Goal: Task Accomplishment & Management: Complete application form

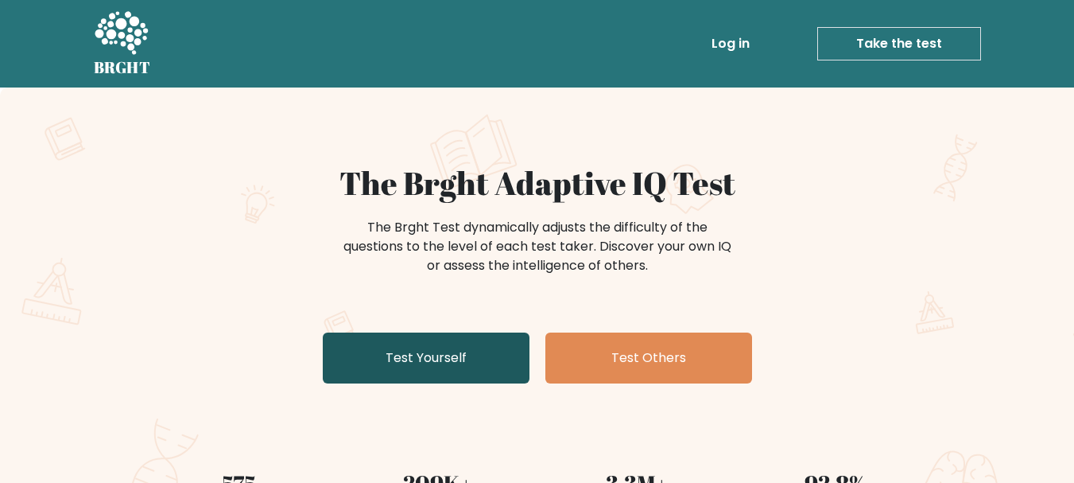
click at [478, 362] on link "Test Yourself" at bounding box center [426, 357] width 207 height 51
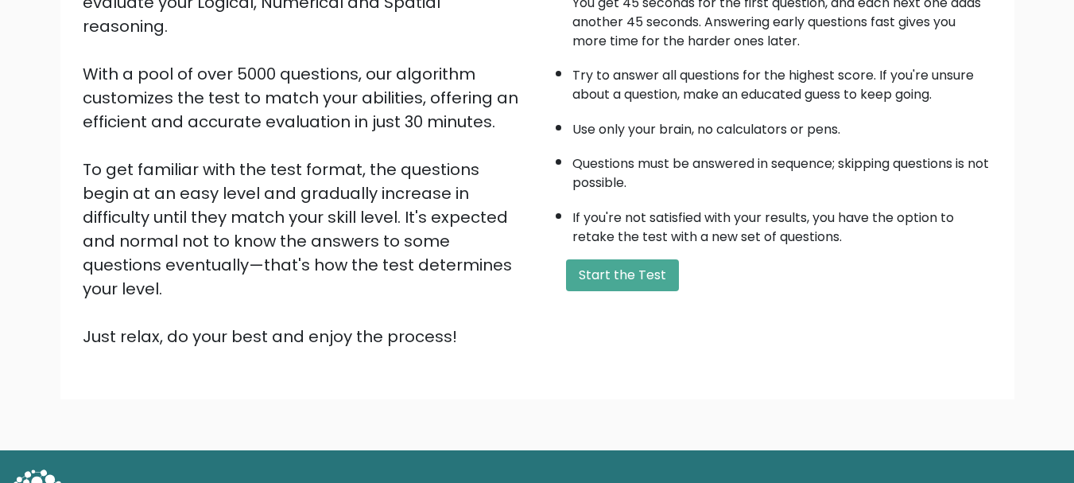
scroll to position [246, 0]
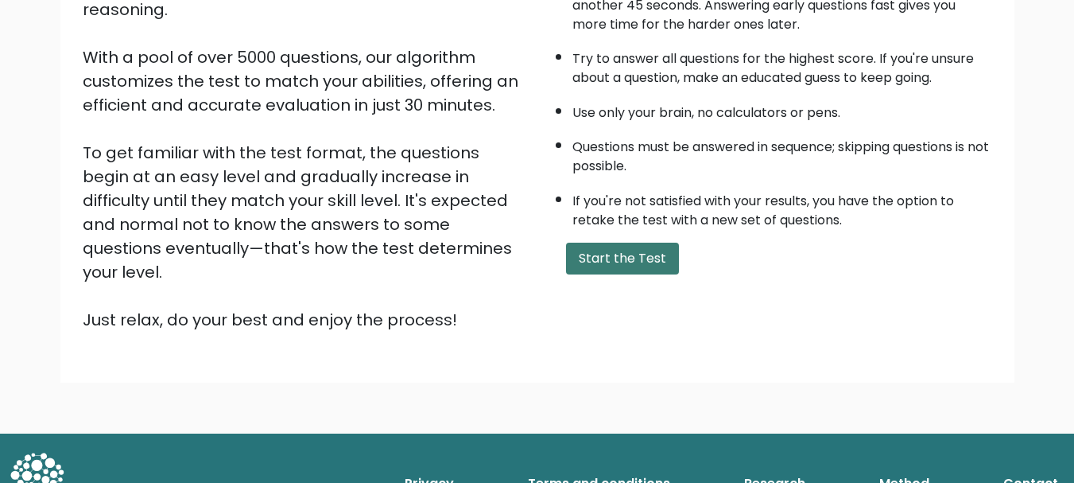
click at [603, 265] on button "Start the Test" at bounding box center [622, 258] width 113 height 32
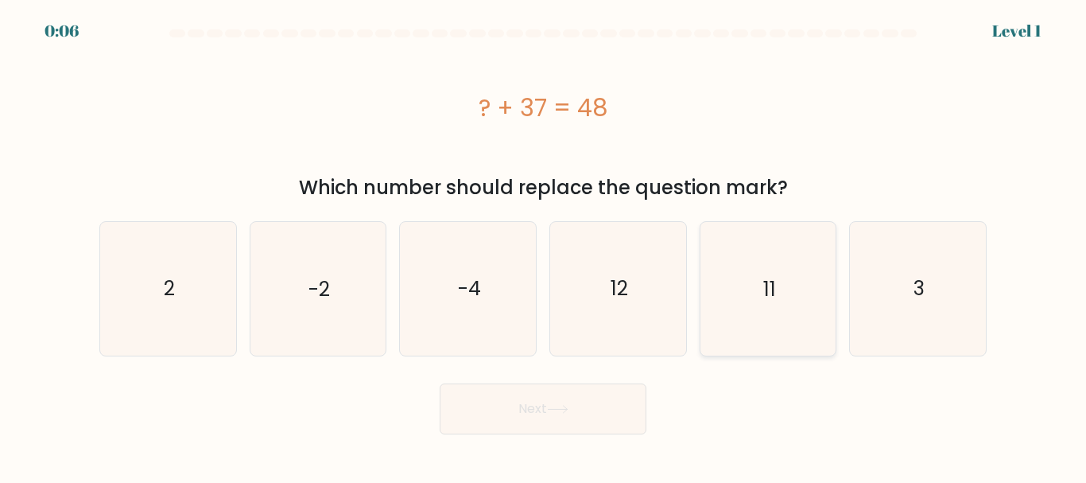
click at [747, 294] on icon "11" at bounding box center [767, 288] width 133 height 133
click at [544, 246] on input "e. 11" at bounding box center [543, 244] width 1 height 4
radio input "true"
click at [607, 406] on button "Next" at bounding box center [543, 408] width 207 height 51
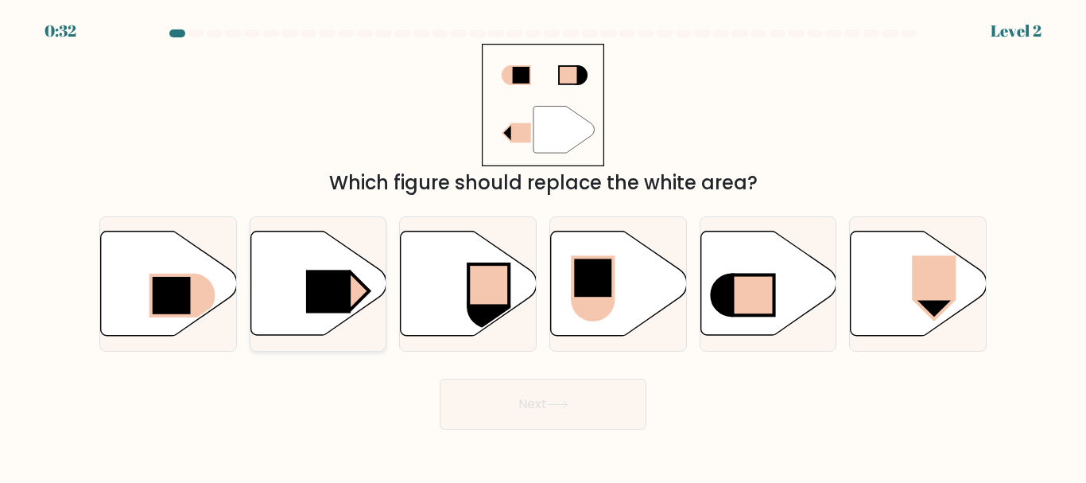
click at [296, 301] on icon at bounding box center [318, 283] width 136 height 104
click at [543, 246] on input "b." at bounding box center [543, 244] width 1 height 4
radio input "true"
click at [544, 402] on button "Next" at bounding box center [543, 403] width 207 height 51
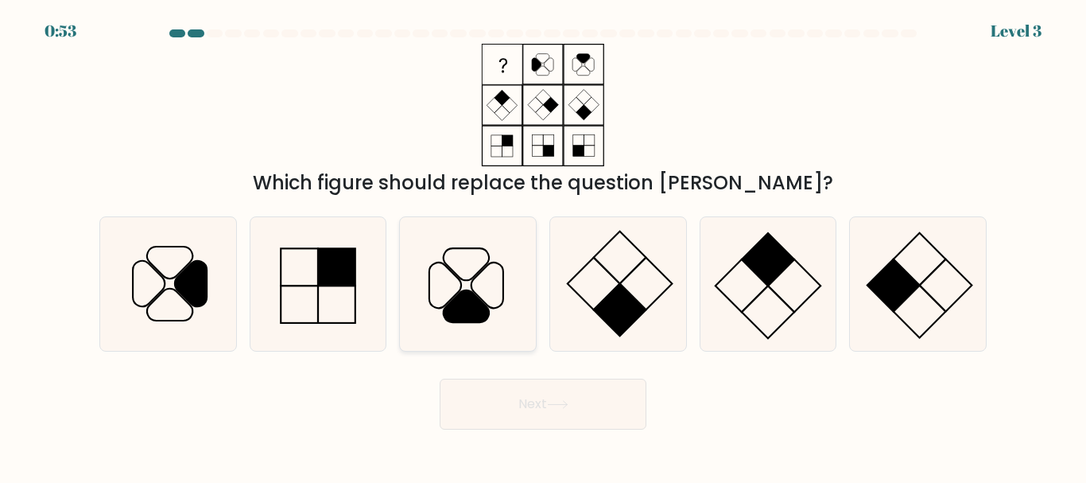
click at [471, 297] on icon at bounding box center [466, 306] width 45 height 32
click at [543, 246] on input "c." at bounding box center [543, 244] width 1 height 4
radio input "true"
click at [518, 409] on button "Next" at bounding box center [543, 403] width 207 height 51
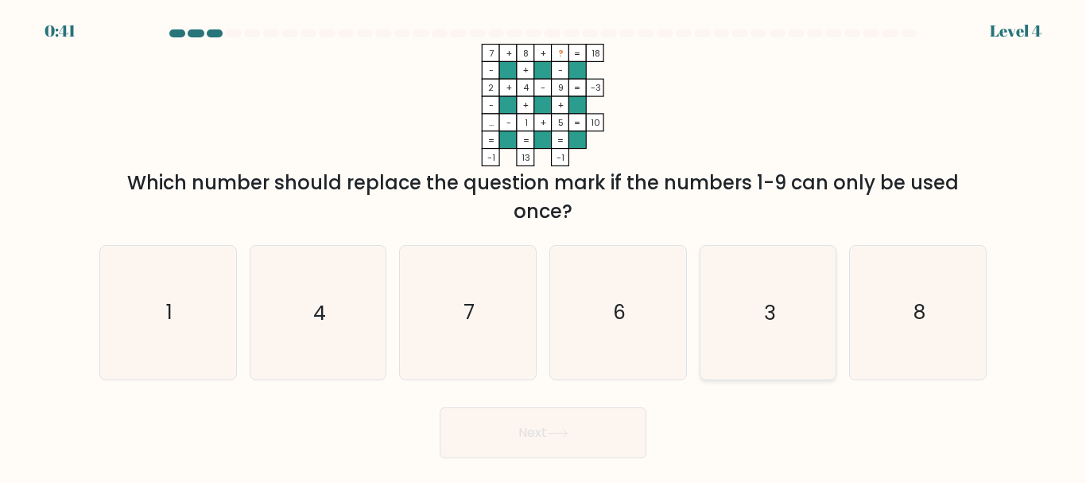
click at [746, 339] on icon "3" at bounding box center [767, 312] width 133 height 133
click at [544, 246] on input "e. 3" at bounding box center [543, 244] width 1 height 4
radio input "true"
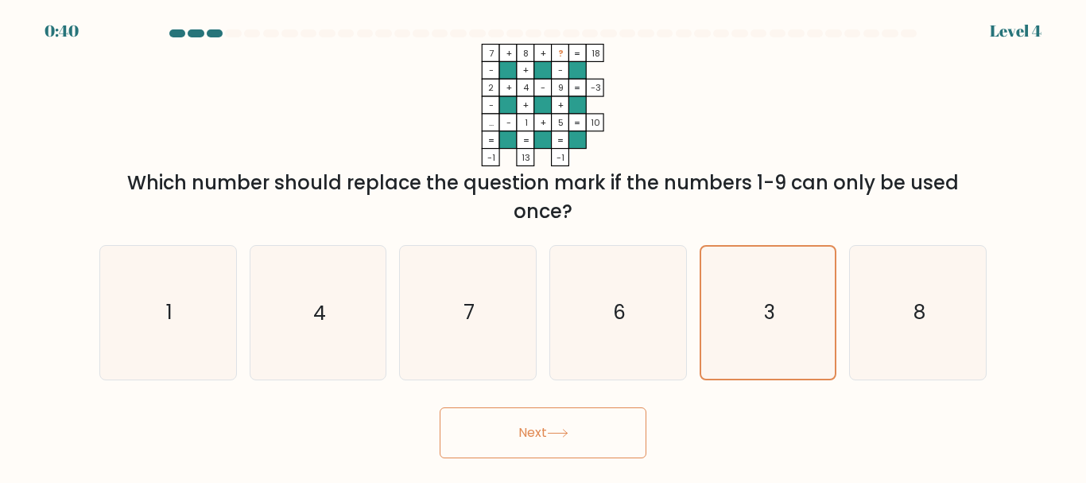
click at [576, 437] on button "Next" at bounding box center [543, 432] width 207 height 51
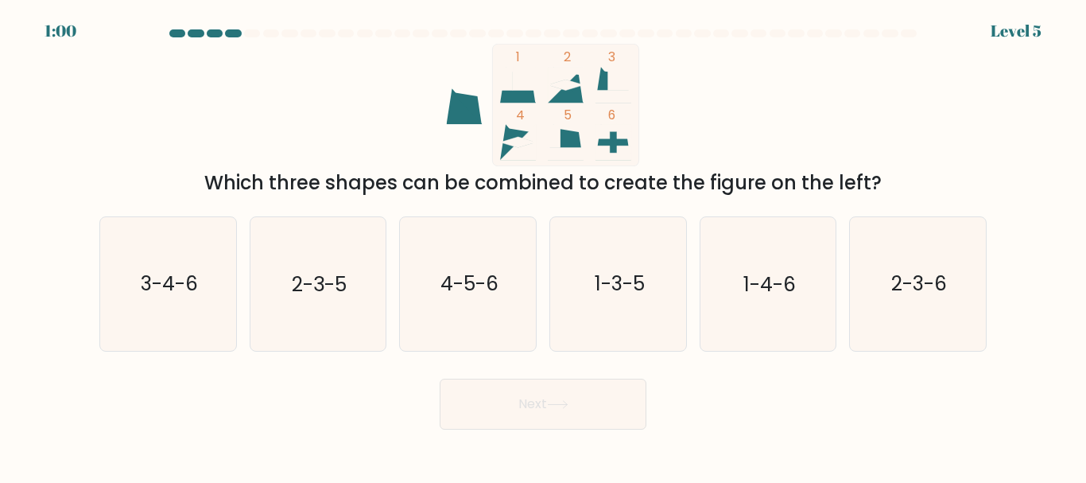
click at [833, 75] on div "1 2 3 4 5 6 Which three shapes can be combined to create the figure on the left?" at bounding box center [543, 120] width 906 height 153
click at [374, 308] on icon "2-3-5" at bounding box center [317, 283] width 133 height 133
click at [543, 246] on input "b. 2-3-5" at bounding box center [543, 244] width 1 height 4
radio input "true"
click at [540, 399] on button "Next" at bounding box center [543, 403] width 207 height 51
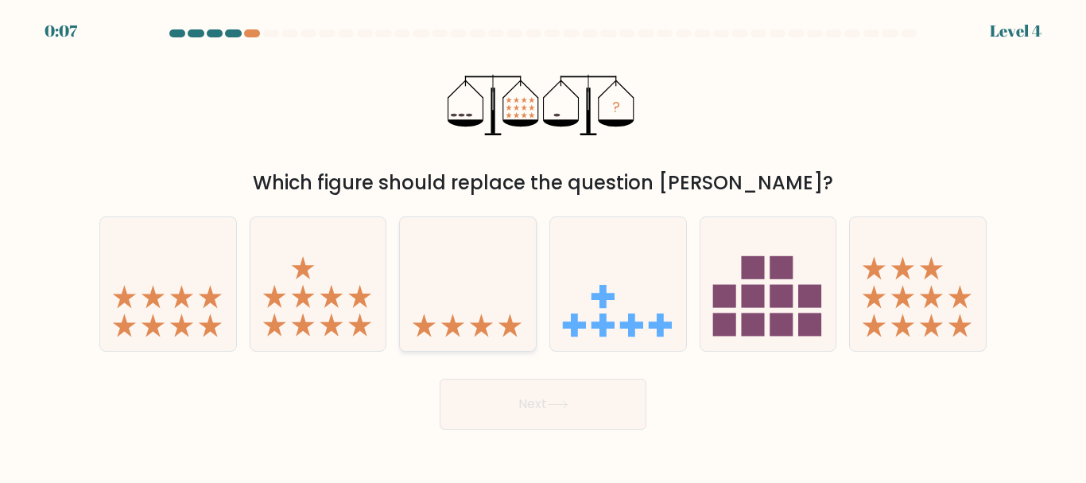
click at [476, 285] on icon at bounding box center [468, 283] width 136 height 112
click at [543, 246] on input "c." at bounding box center [543, 244] width 1 height 4
radio input "true"
click at [532, 410] on button "Next" at bounding box center [543, 403] width 207 height 51
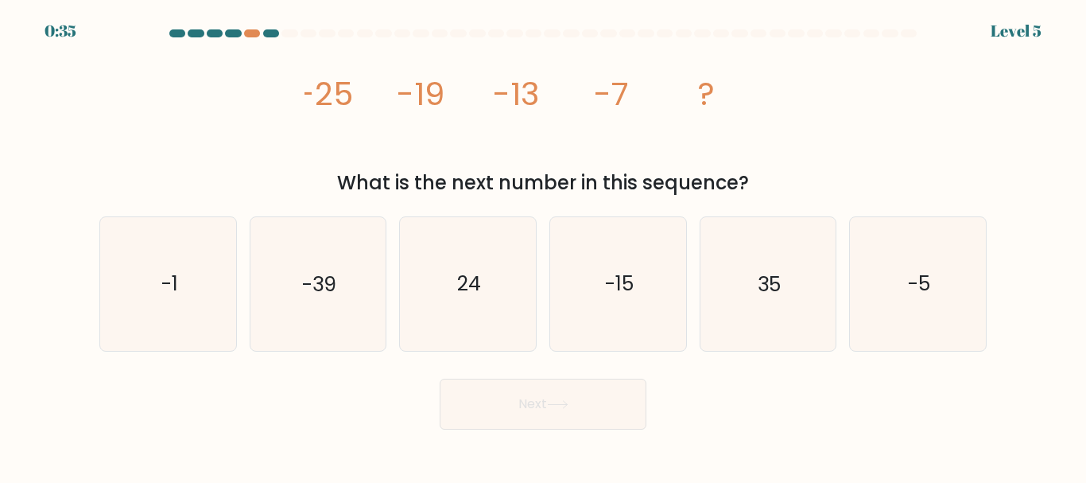
drag, startPoint x: 293, startPoint y: 104, endPoint x: 758, endPoint y: 184, distance: 471.0
click at [758, 184] on div "image/svg+xml -25 -19 -13 -7 ? What is the next number in this sequence?" at bounding box center [543, 120] width 906 height 153
copy div "-25 -19 -13 -7 ? What is the next number in this sequence?"
click at [203, 304] on icon "-1" at bounding box center [168, 283] width 133 height 133
click at [543, 246] on input "a. -1" at bounding box center [543, 244] width 1 height 4
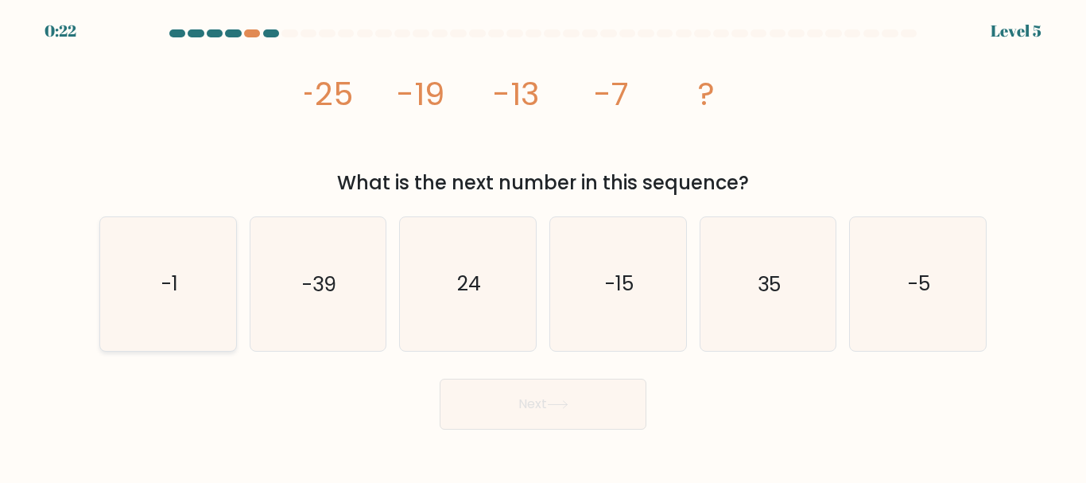
radio input "true"
click at [531, 417] on button "Next" at bounding box center [543, 403] width 207 height 51
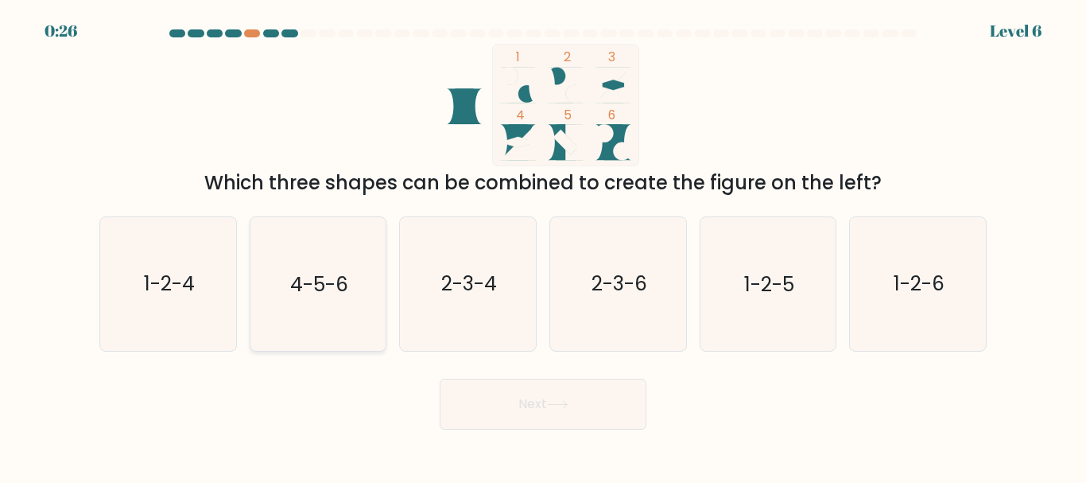
click at [253, 344] on icon "4-5-6" at bounding box center [317, 283] width 133 height 133
click at [543, 246] on input "b. 4-5-6" at bounding box center [543, 244] width 1 height 4
radio input "true"
click at [540, 394] on button "Next" at bounding box center [543, 403] width 207 height 51
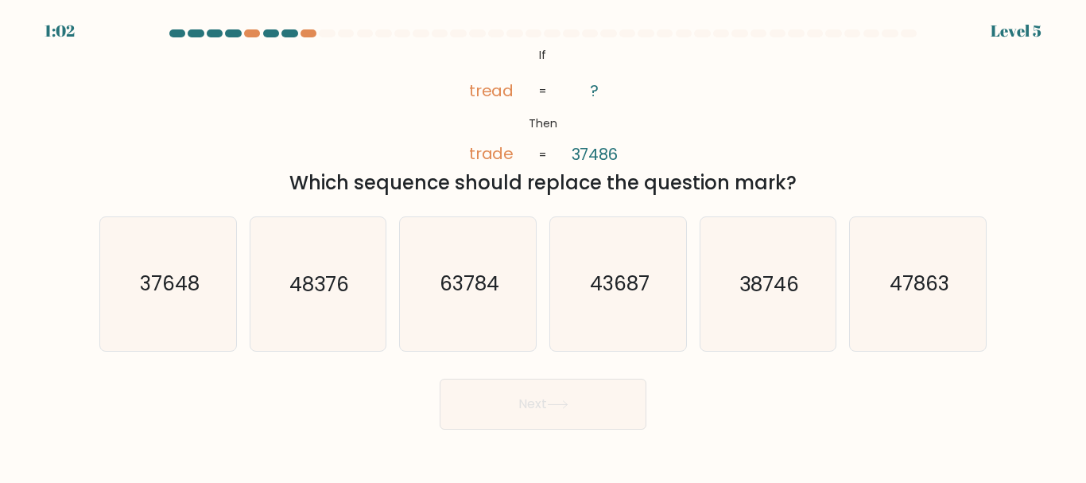
drag, startPoint x: 794, startPoint y: 180, endPoint x: 432, endPoint y: 78, distance: 376.5
click at [432, 78] on div "@import url('https://fonts.googleapis.com/css?family=Abril+Fatface:400,100,100i…" at bounding box center [543, 120] width 906 height 153
copy div "tread trade ? 37486 = = Which sequence should replace the question mark?"
click at [807, 100] on div "@import url('https://fonts.googleapis.com/css?family=Abril+Fatface:400,100,100i…" at bounding box center [543, 120] width 906 height 153
click at [739, 304] on icon "38746" at bounding box center [767, 283] width 133 height 133
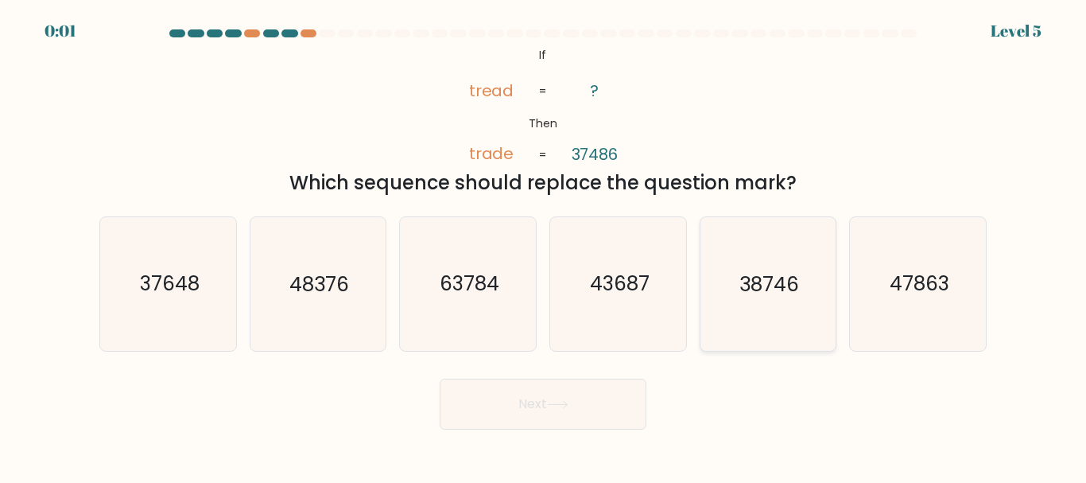
click at [544, 246] on input "e. 38746" at bounding box center [543, 244] width 1 height 4
radio input "true"
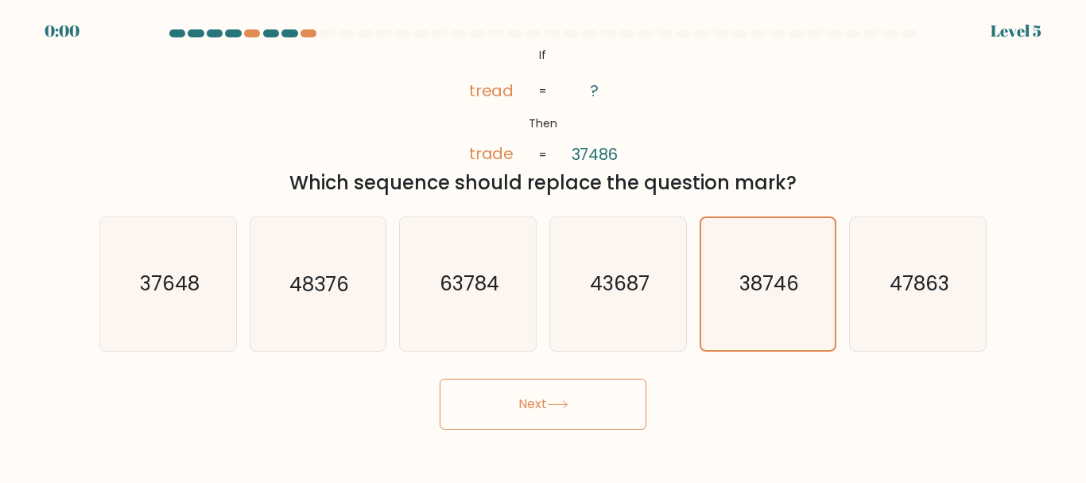
click at [580, 403] on button "Next" at bounding box center [543, 403] width 207 height 51
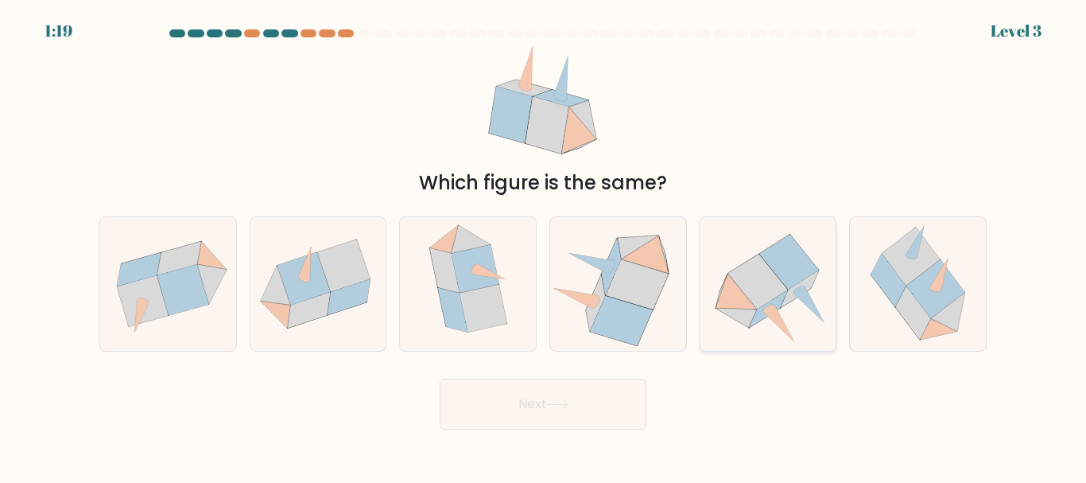
click at [772, 293] on icon at bounding box center [758, 281] width 60 height 55
click at [544, 246] on input "e." at bounding box center [543, 244] width 1 height 4
radio input "true"
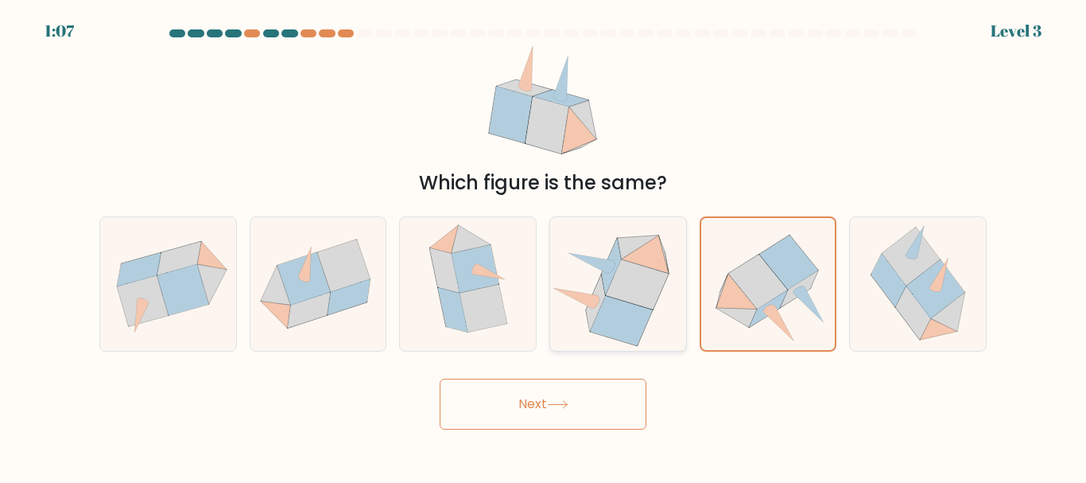
click at [642, 310] on icon at bounding box center [622, 321] width 62 height 50
click at [544, 246] on input "d." at bounding box center [543, 244] width 1 height 4
radio input "true"
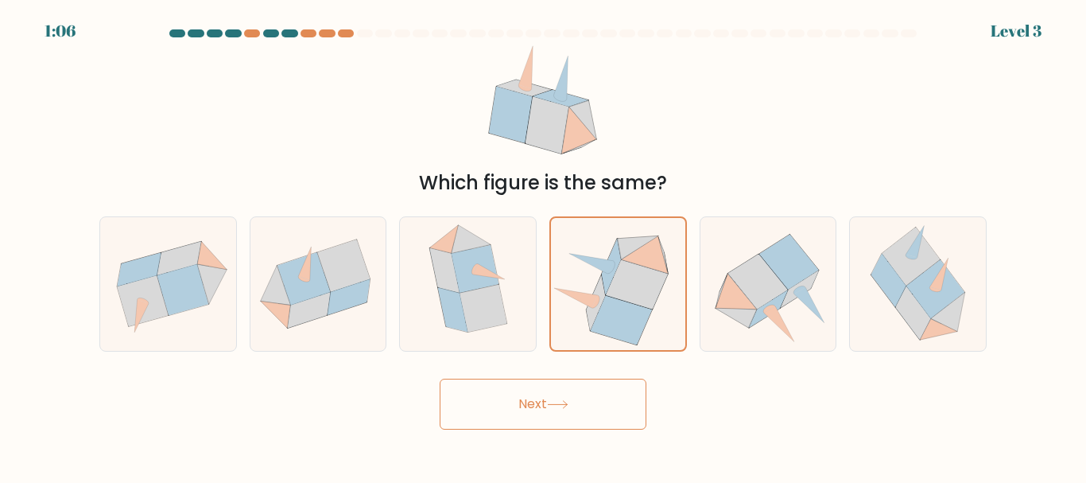
click at [562, 409] on button "Next" at bounding box center [543, 403] width 207 height 51
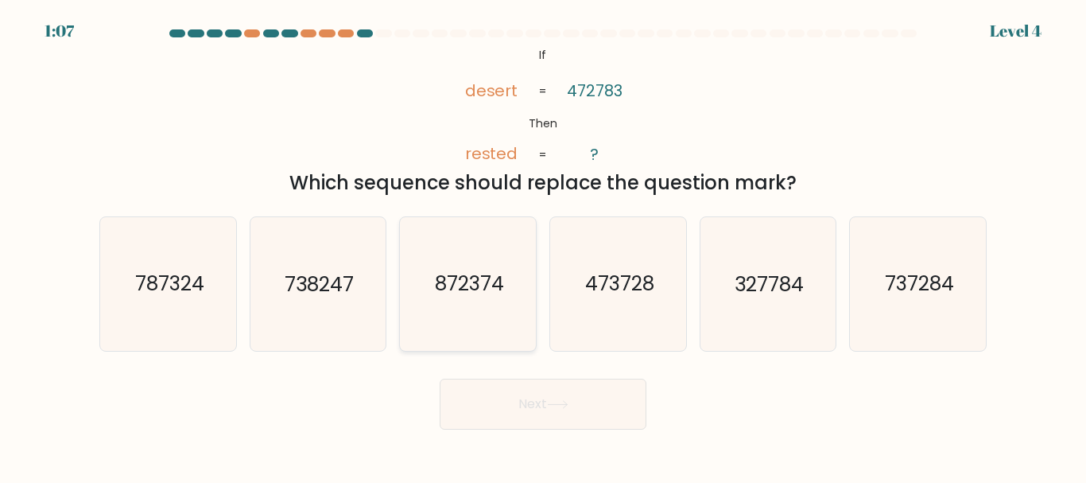
click at [529, 298] on icon "872374" at bounding box center [467, 283] width 133 height 133
click at [543, 246] on input "c. 872374" at bounding box center [543, 244] width 1 height 4
radio input "true"
click at [537, 416] on button "Next" at bounding box center [543, 403] width 207 height 51
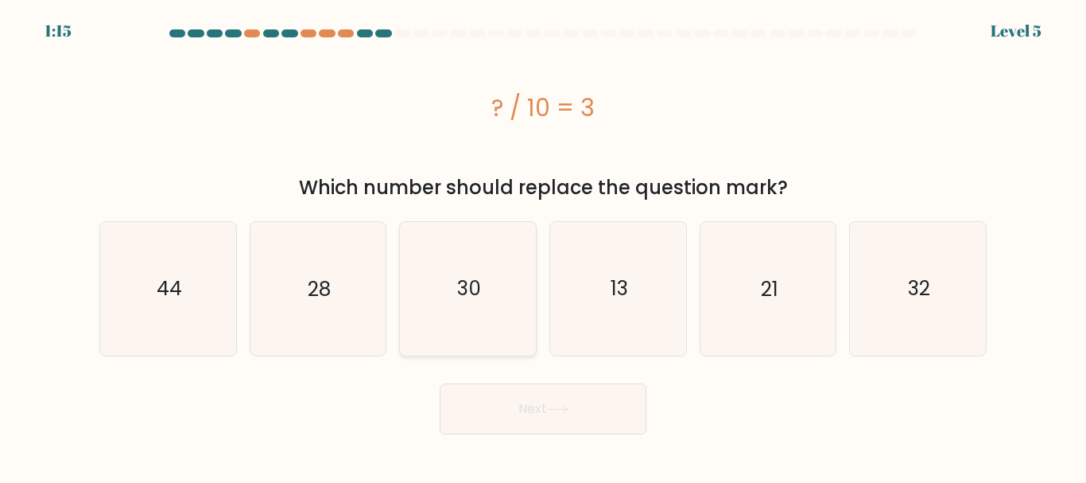
click at [506, 329] on icon "30" at bounding box center [467, 288] width 133 height 133
click at [543, 246] on input "c. 30" at bounding box center [543, 244] width 1 height 4
radio input "true"
click at [572, 429] on button "Next" at bounding box center [543, 408] width 207 height 51
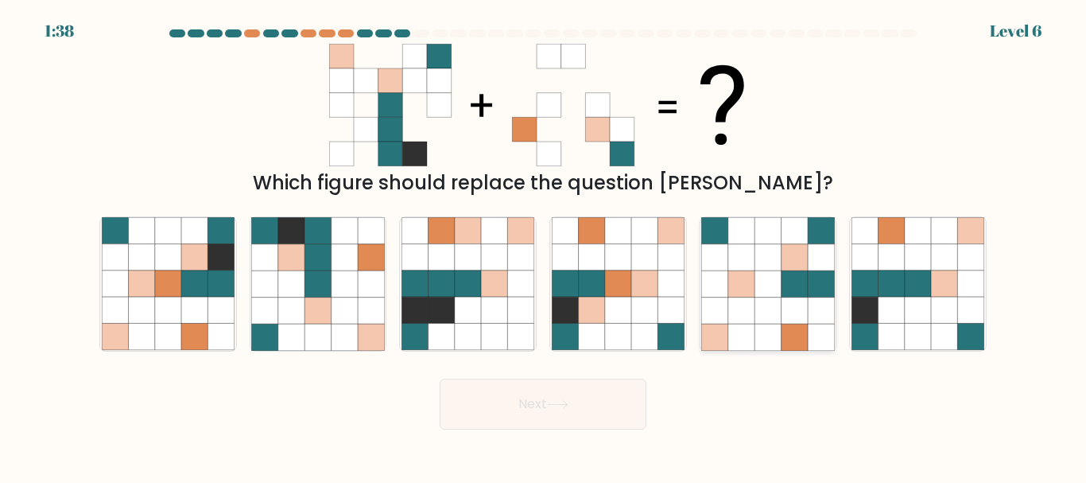
click at [828, 305] on icon at bounding box center [821, 310] width 26 height 26
click at [544, 246] on input "e." at bounding box center [543, 244] width 1 height 4
radio input "true"
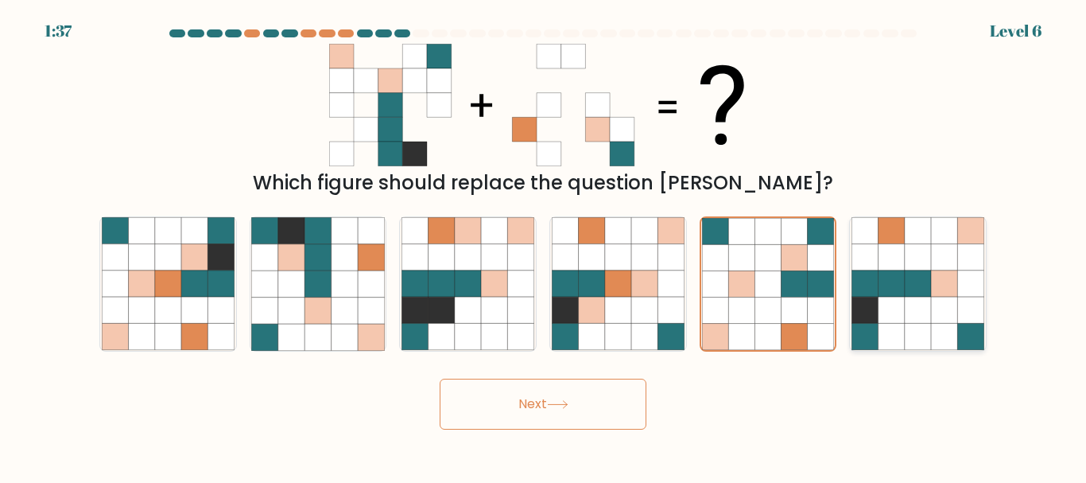
click at [929, 299] on icon at bounding box center [918, 310] width 26 height 26
click at [544, 246] on input "f." at bounding box center [543, 244] width 1 height 4
radio input "true"
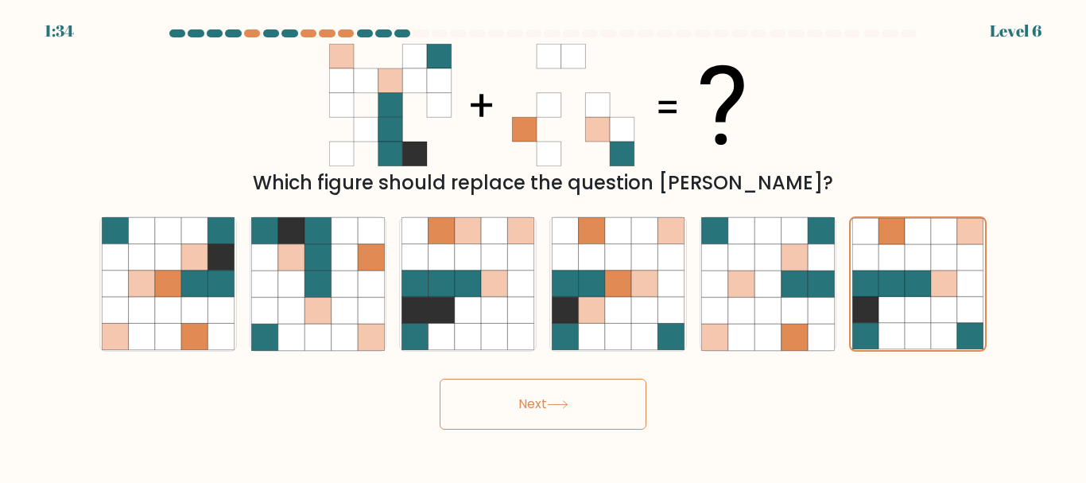
click at [542, 413] on button "Next" at bounding box center [543, 403] width 207 height 51
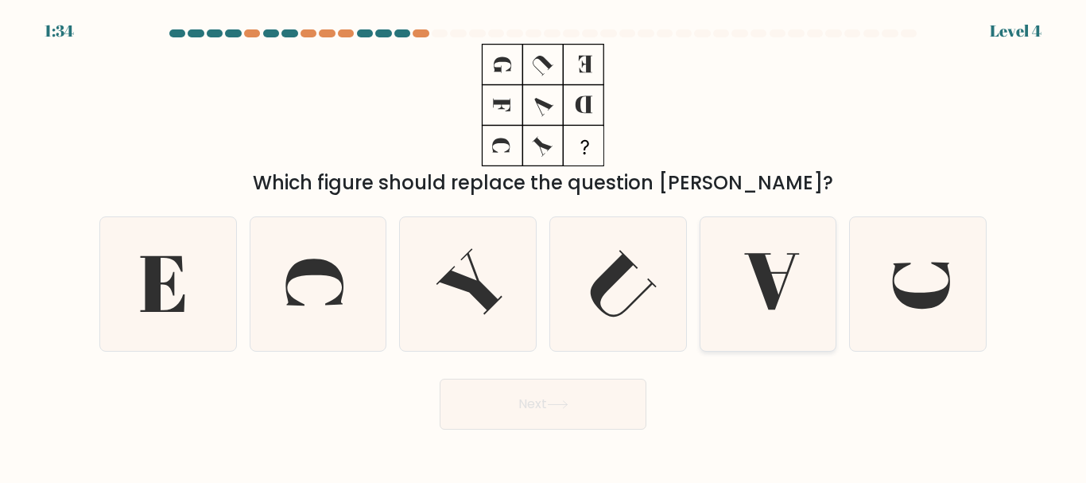
click at [717, 294] on icon at bounding box center [767, 283] width 133 height 133
click at [544, 246] on input "e." at bounding box center [543, 244] width 1 height 4
radio input "true"
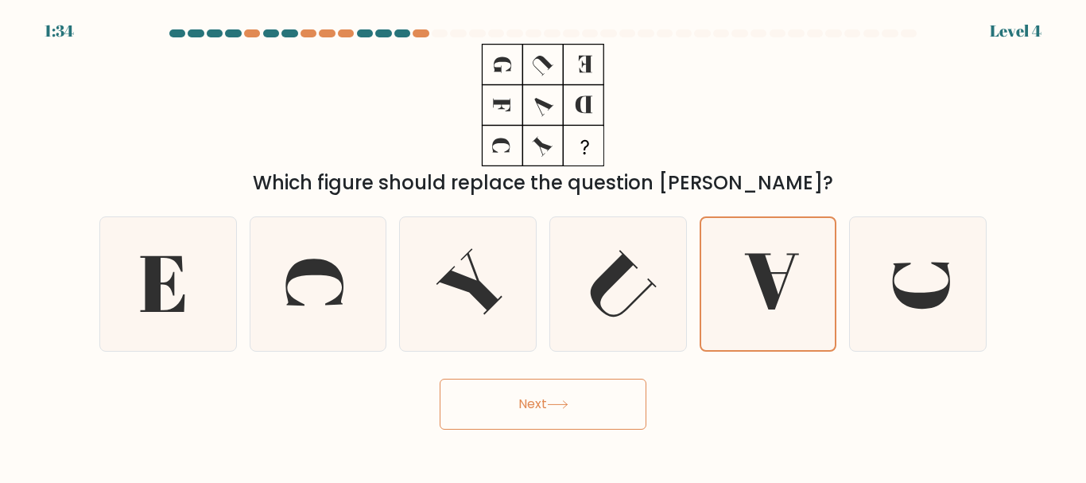
click at [546, 402] on button "Next" at bounding box center [543, 403] width 207 height 51
